Goal: Find specific page/section: Find specific page/section

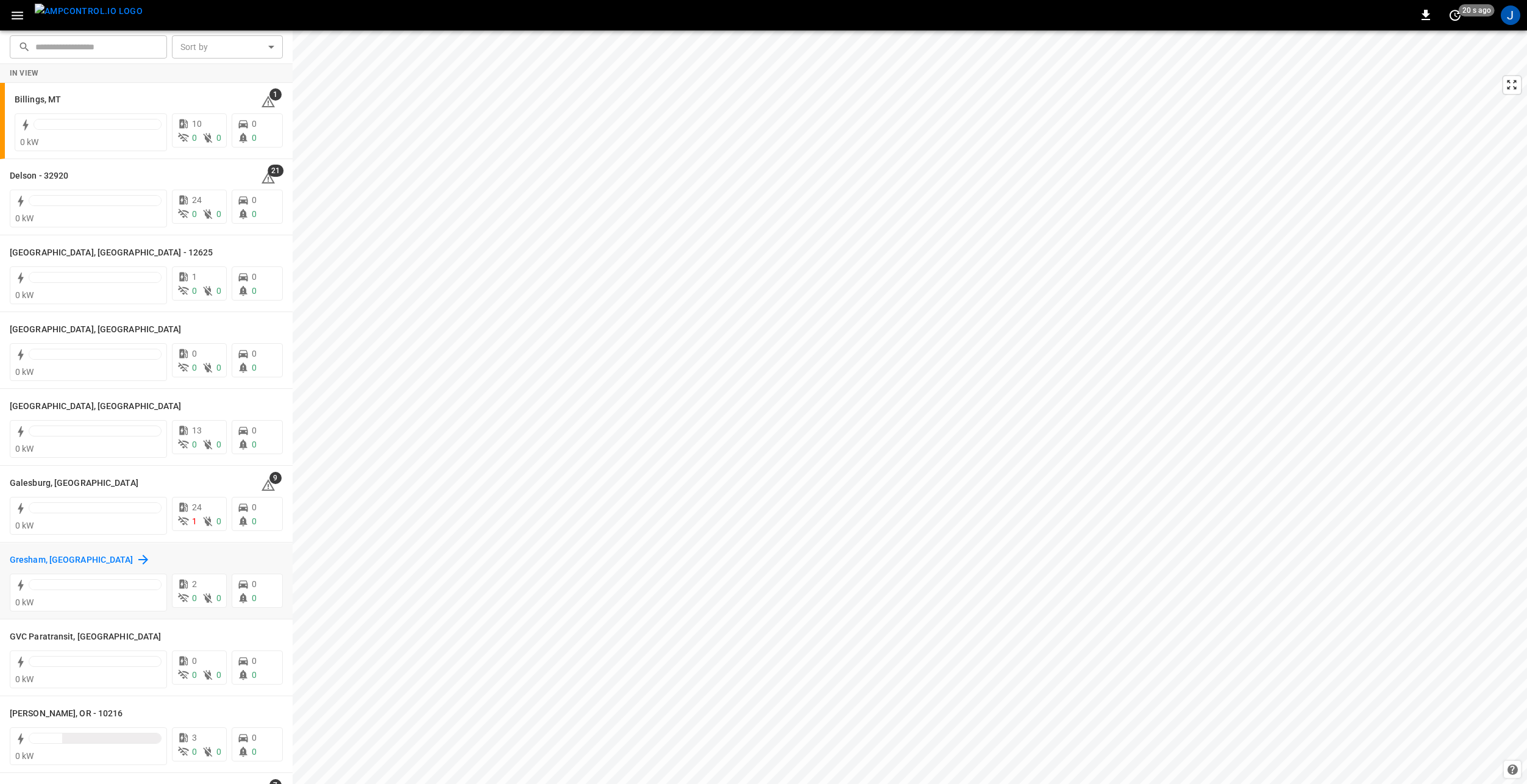
click at [51, 557] on h6 "Gresham, OR" at bounding box center [71, 560] width 124 height 14
